Goal: Check status: Check status

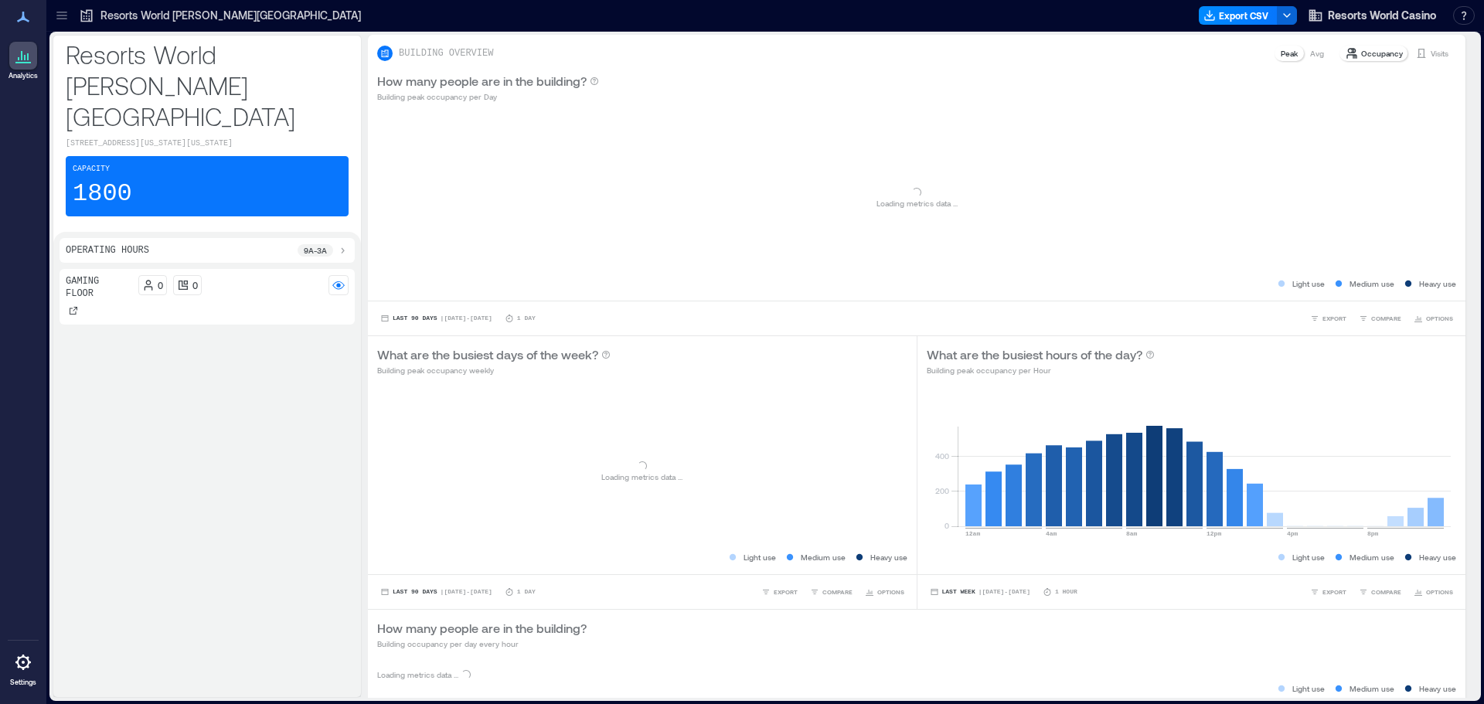
click at [196, 9] on p "Resorts World [PERSON_NAME][GEOGRAPHIC_DATA]" at bounding box center [230, 15] width 261 height 15
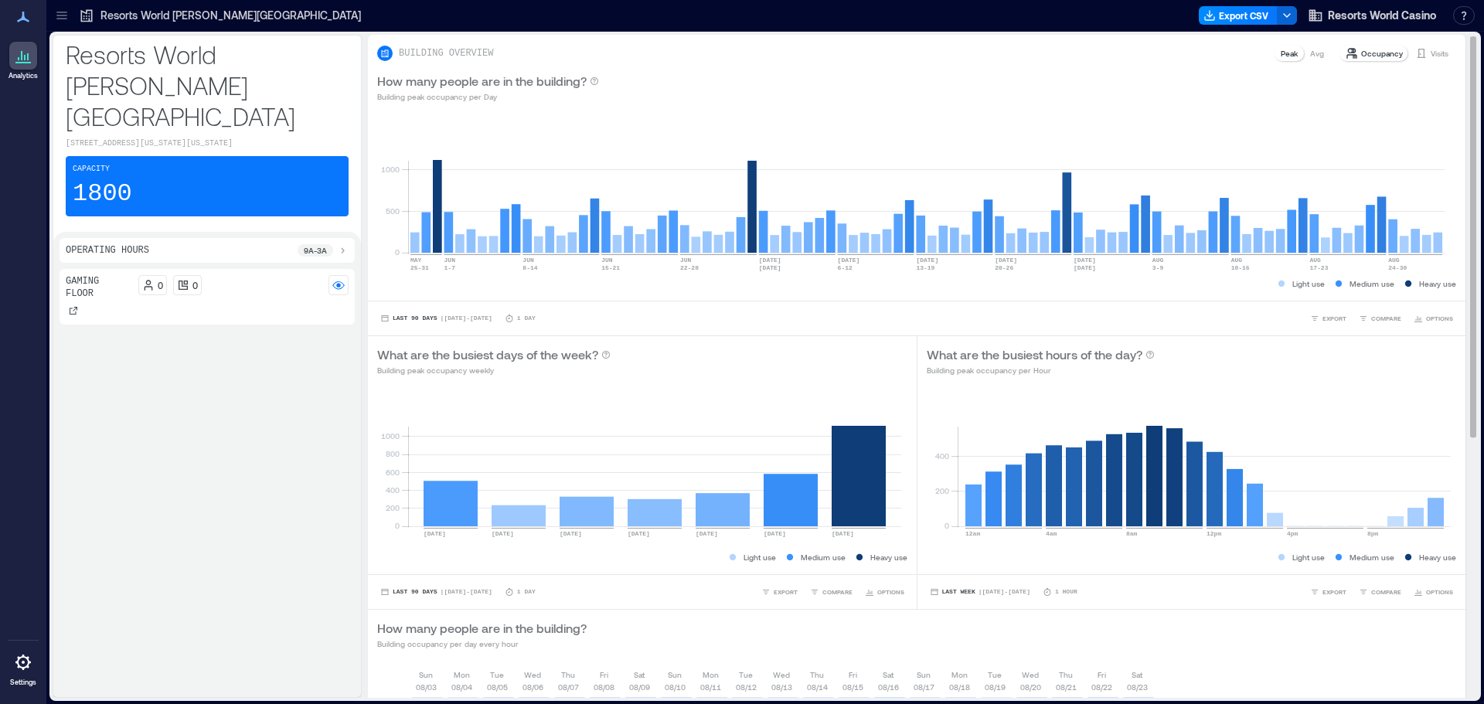
click at [1431, 50] on p "Visits" at bounding box center [1440, 53] width 18 height 12
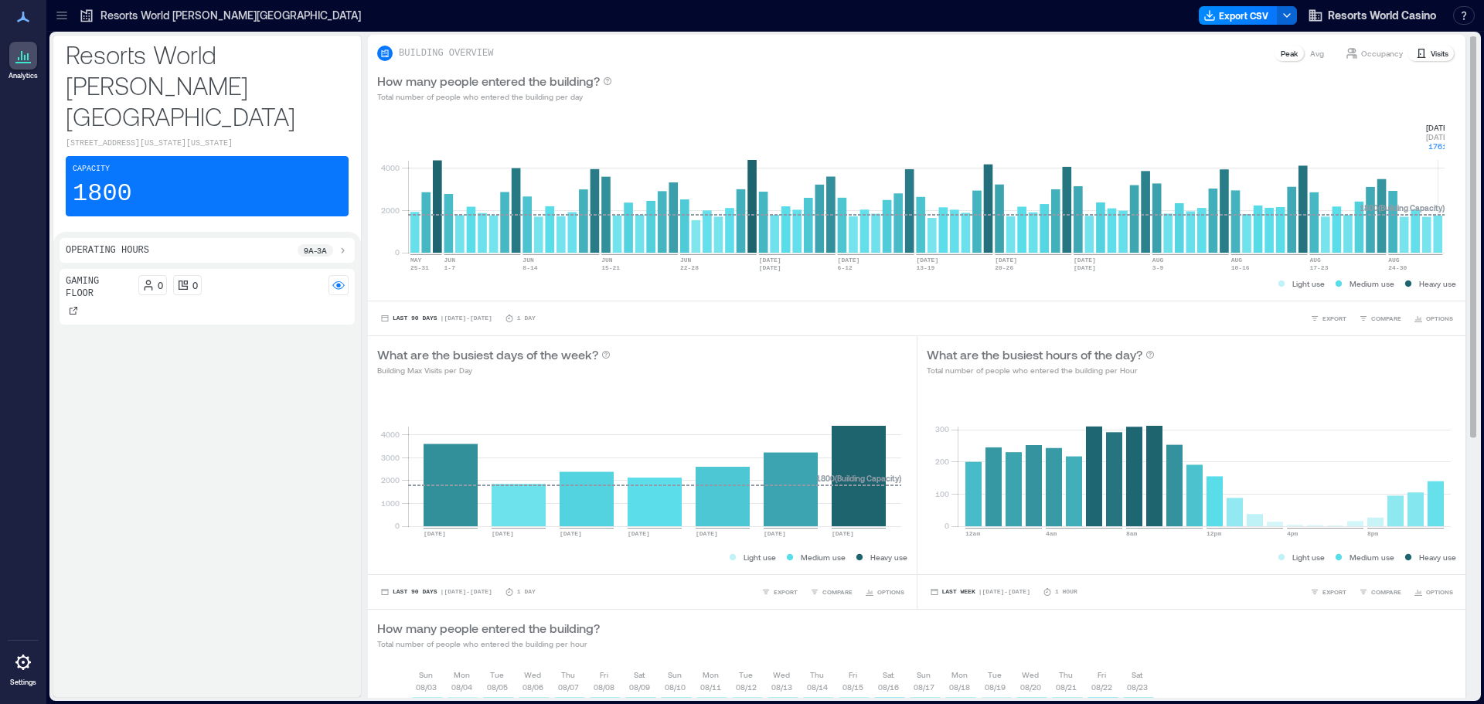
click at [1437, 242] on rect at bounding box center [926, 186] width 1037 height 131
drag, startPoint x: 1418, startPoint y: 116, endPoint x: 1456, endPoint y: 152, distance: 53.0
click at [1456, 152] on div "BUILDING OVERVIEW Peak Avg Occupancy Visits How many people entered the buildin…" at bounding box center [923, 582] width 1110 height 1095
copy g "[DATE] [DATE] 1761"
